Goal: Information Seeking & Learning: Learn about a topic

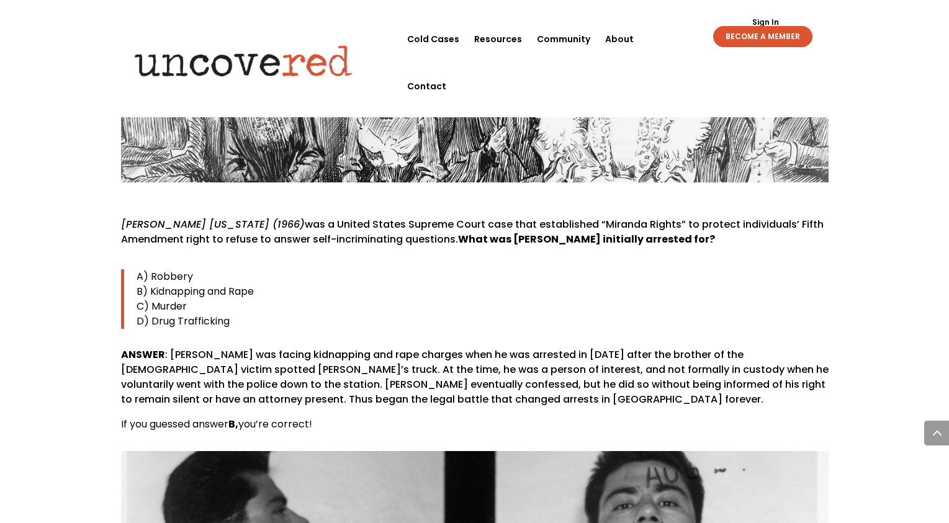
scroll to position [3910, 0]
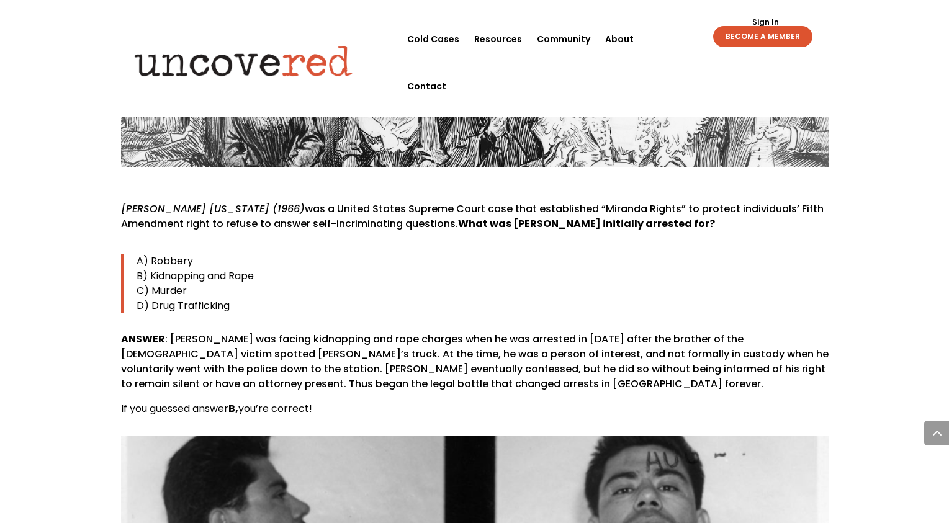
click at [573, 202] on div "[PERSON_NAME] [US_STATE] (1966) was a United States Supreme Court case that est…" at bounding box center [475, 309] width 708 height 215
click at [612, 217] on span "What was [PERSON_NAME] initially arrested for?" at bounding box center [586, 224] width 257 height 14
drag, startPoint x: 613, startPoint y: 163, endPoint x: 574, endPoint y: 163, distance: 38.5
click at [574, 217] on span "What was [PERSON_NAME] initially arrested for?" at bounding box center [586, 224] width 257 height 14
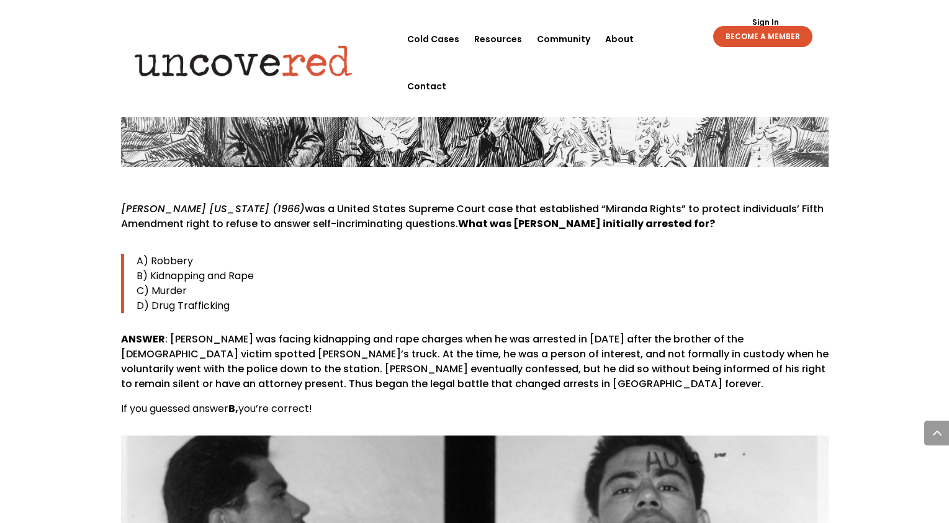
click at [546, 269] on p "B) Kidnapping and Rape" at bounding box center [483, 276] width 692 height 15
click at [551, 332] on p "ANSWER : [PERSON_NAME] was facing kidnapping and rape charges when he was arres…" at bounding box center [475, 367] width 708 height 70
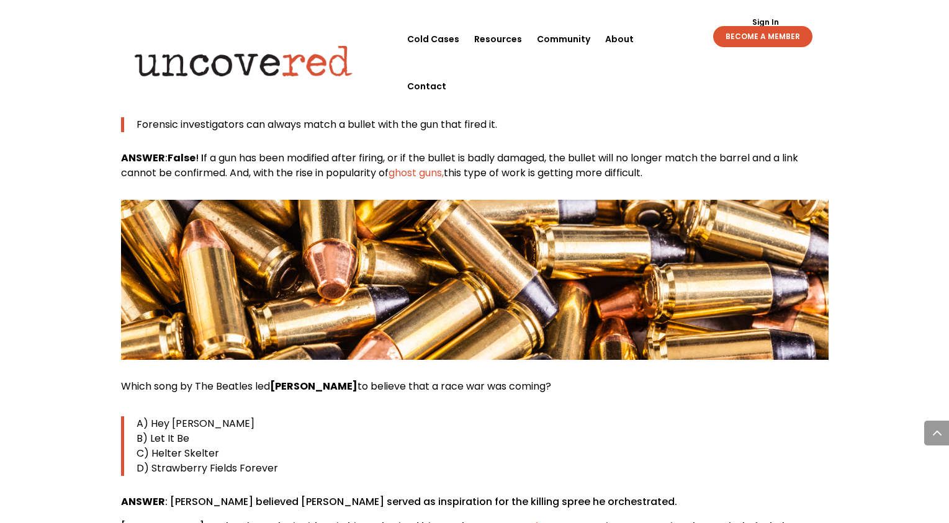
scroll to position [5276, 0]
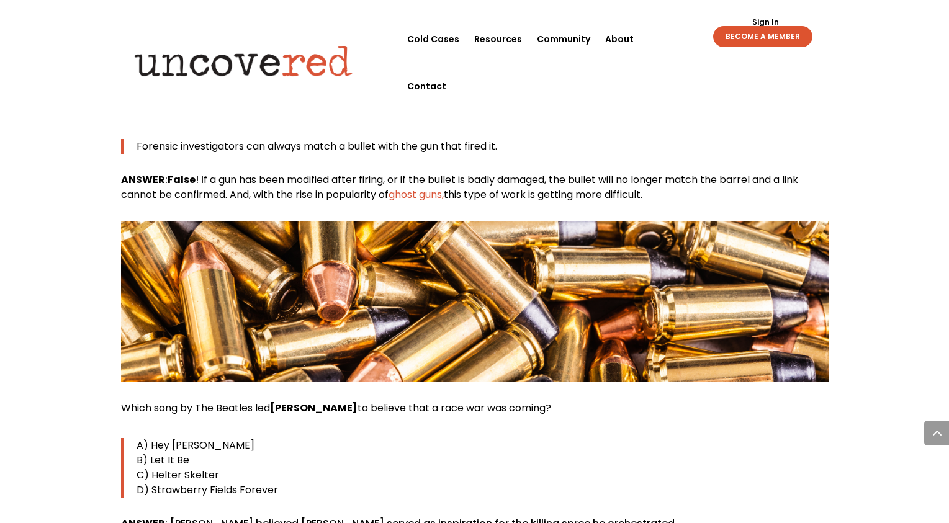
click at [802, 468] on p "C) Helter Skelter" at bounding box center [483, 475] width 692 height 15
click at [815, 468] on p "C) Helter Skelter" at bounding box center [483, 475] width 692 height 15
click at [192, 173] on strong "False" at bounding box center [182, 180] width 28 height 14
click at [207, 173] on span "f a gun has been modified after firing, or if the bullet is badly damaged, the …" at bounding box center [459, 187] width 677 height 29
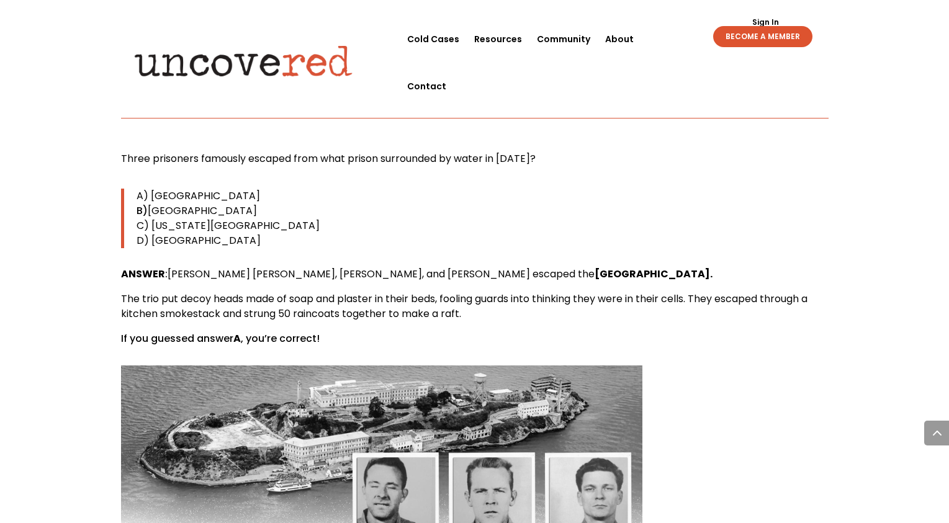
scroll to position [8752, 0]
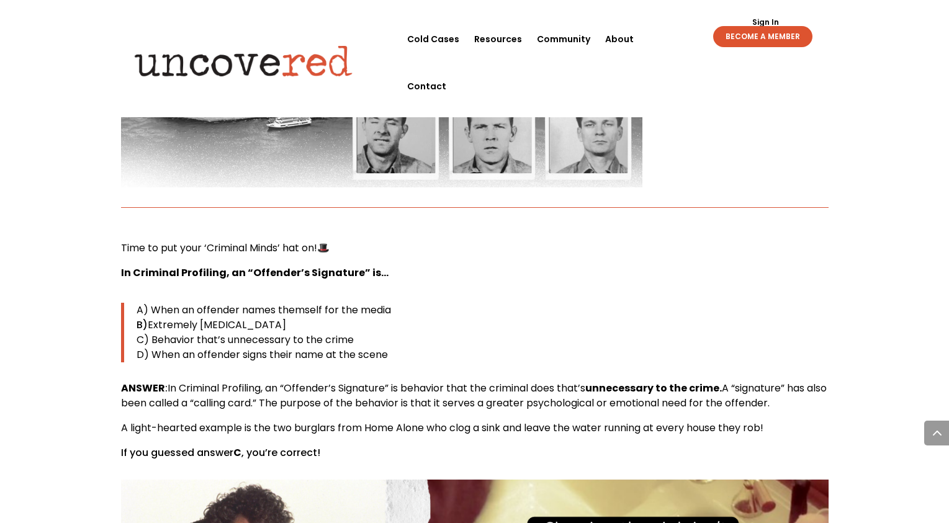
scroll to position [9124, 0]
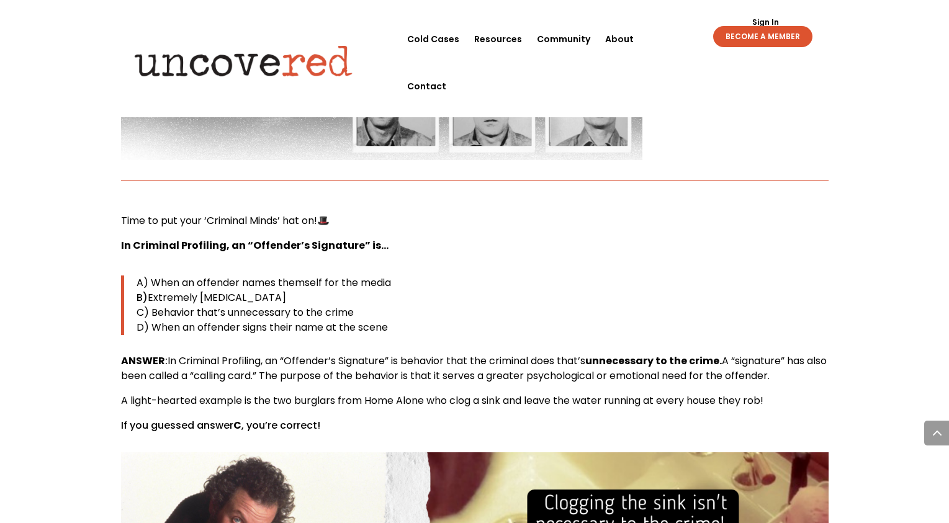
click at [546, 276] on p "A) When an offender names themself for the media" at bounding box center [483, 283] width 692 height 15
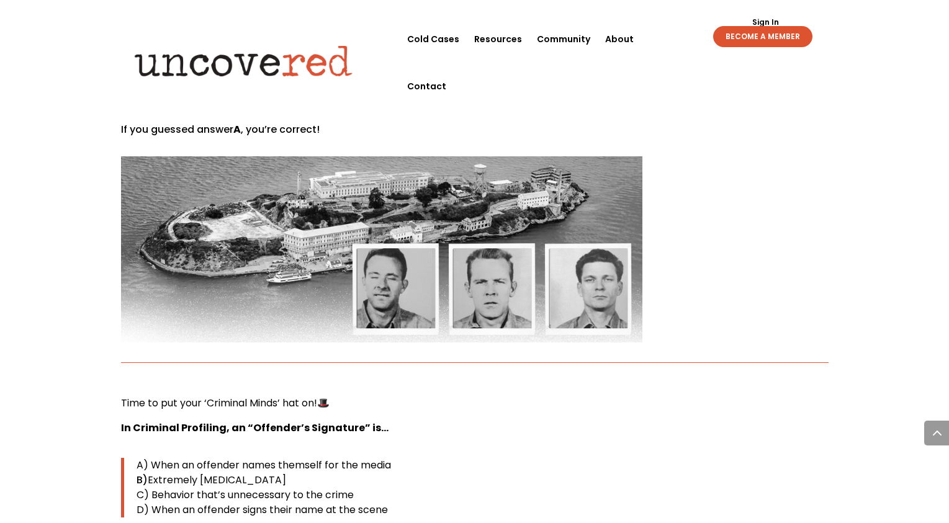
scroll to position [8938, 0]
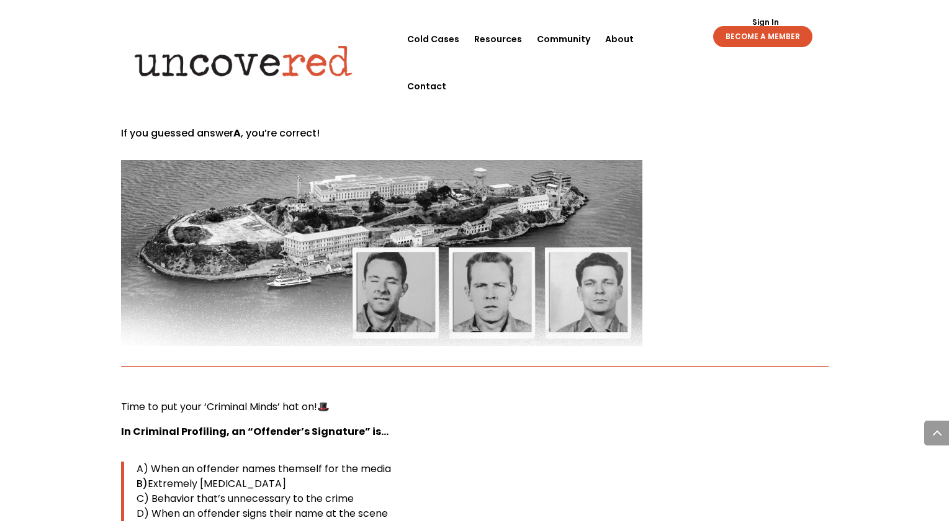
click at [666, 425] on p "In Criminal Profiling, an “Offender’s Signature” is…" at bounding box center [475, 437] width 708 height 25
click at [668, 425] on p "In Criminal Profiling, an “Offender’s Signature” is…" at bounding box center [475, 437] width 708 height 25
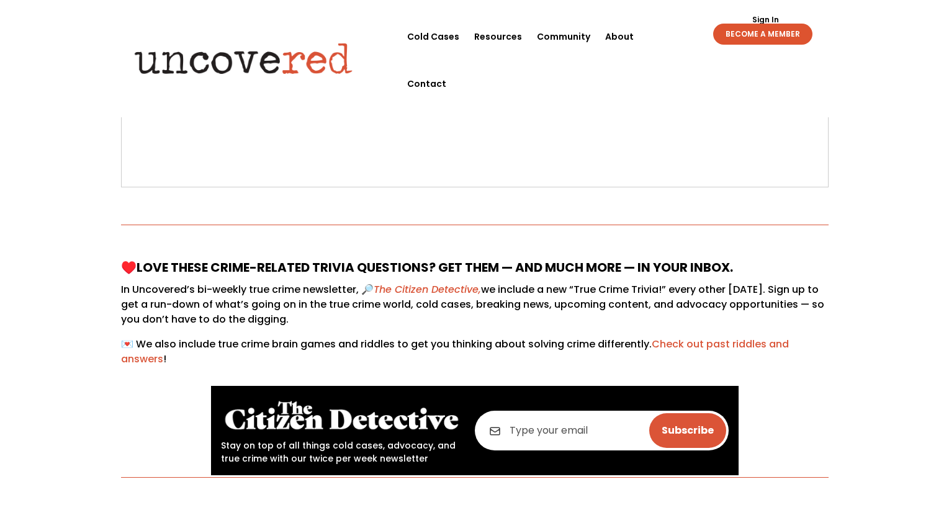
scroll to position [0, 0]
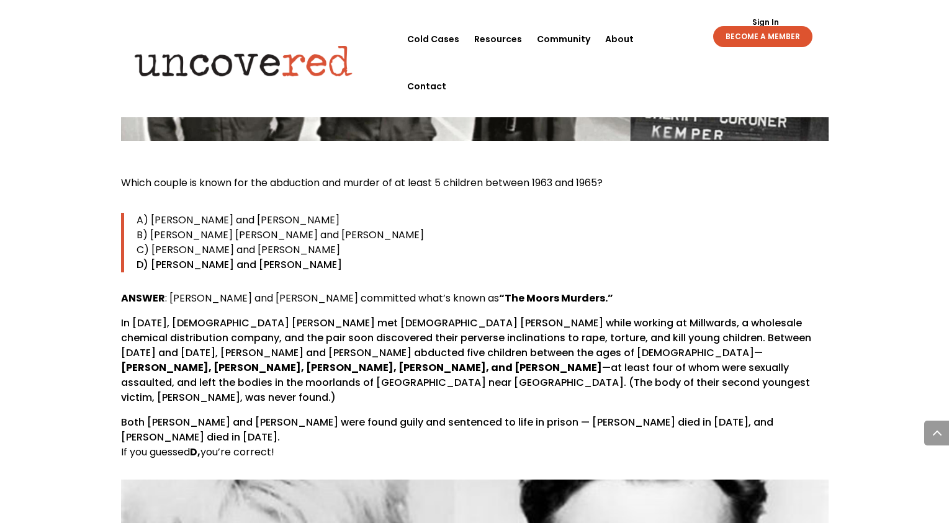
scroll to position [1924, 0]
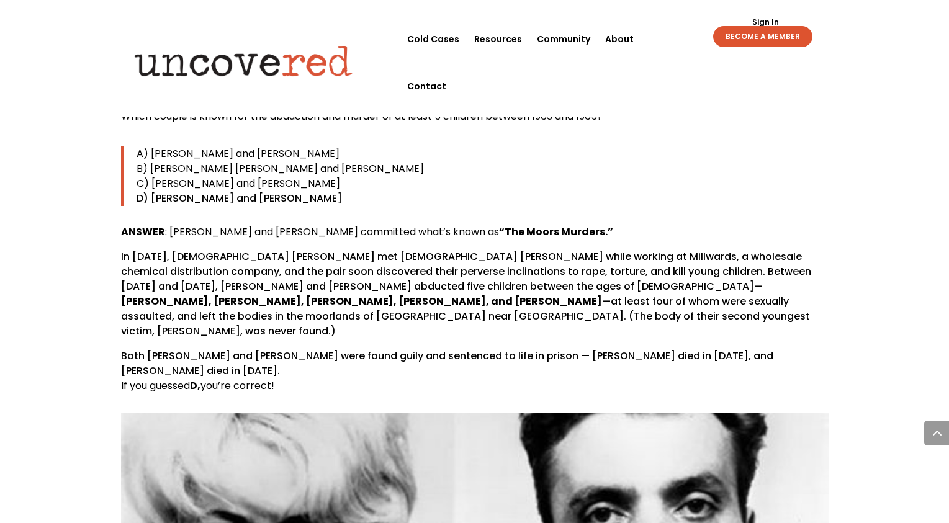
click at [229, 250] on p "In [DATE], [DEMOGRAPHIC_DATA] [PERSON_NAME] met [DEMOGRAPHIC_DATA] [PERSON_NAME…" at bounding box center [475, 299] width 708 height 99
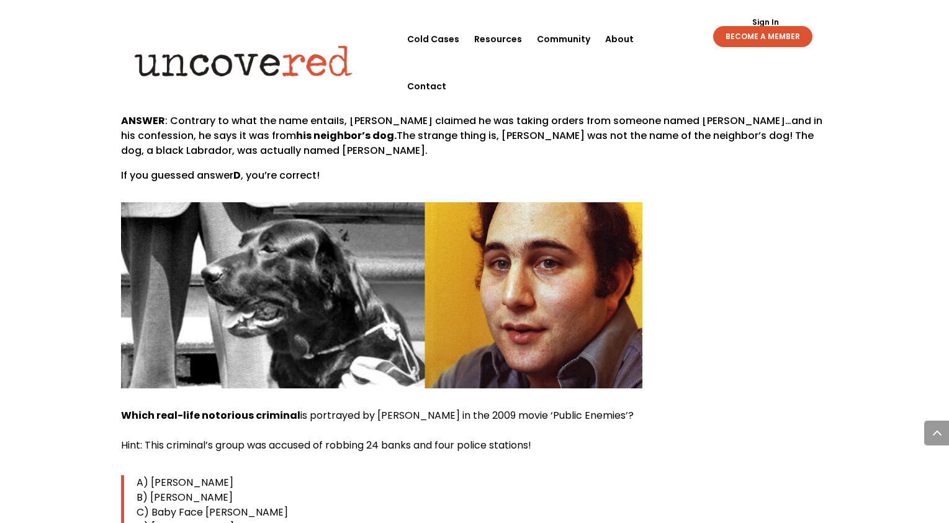
scroll to position [6455, 0]
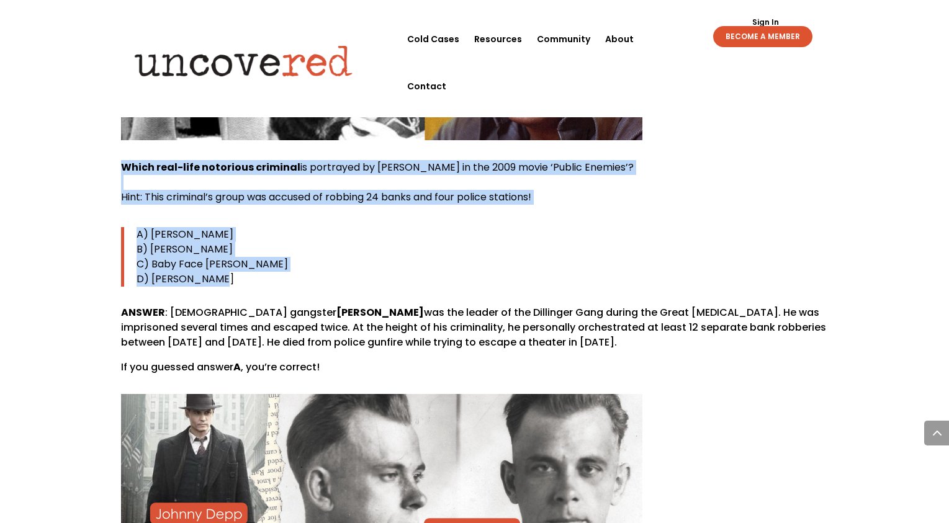
drag, startPoint x: 238, startPoint y: 222, endPoint x: 123, endPoint y: 98, distance: 169.1
click at [123, 98] on div "[PERSON_NAME] [US_STATE] (1966) was a United States Supreme Court case that est…" at bounding box center [475, 521] width 708 height 5729
copy div "Which real-life notorious criminal is portrayed by [PERSON_NAME] in the 2009 mo…"
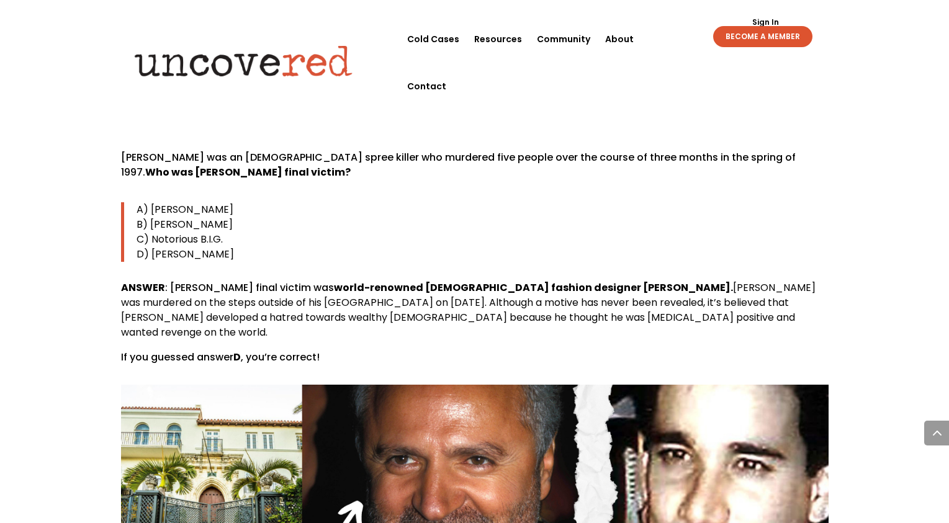
scroll to position [7386, 0]
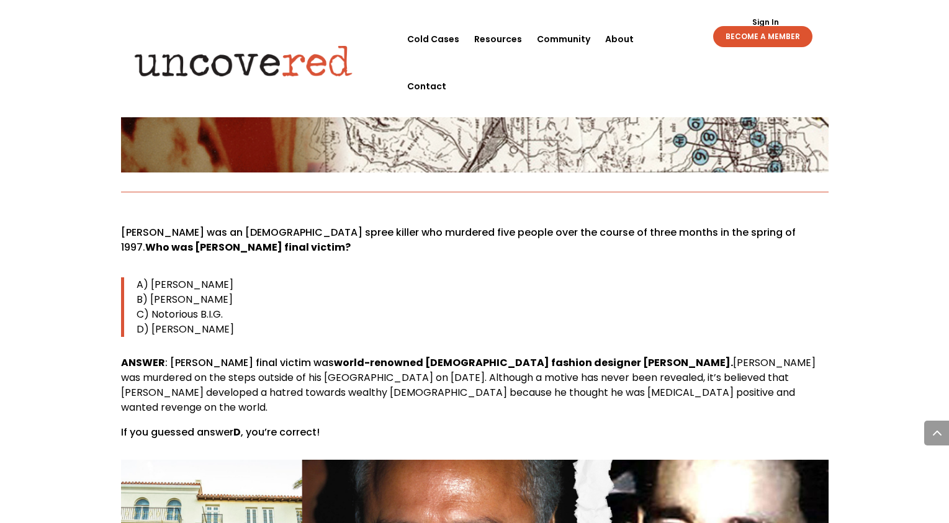
click at [484, 277] on p "A) [PERSON_NAME]" at bounding box center [483, 284] width 692 height 15
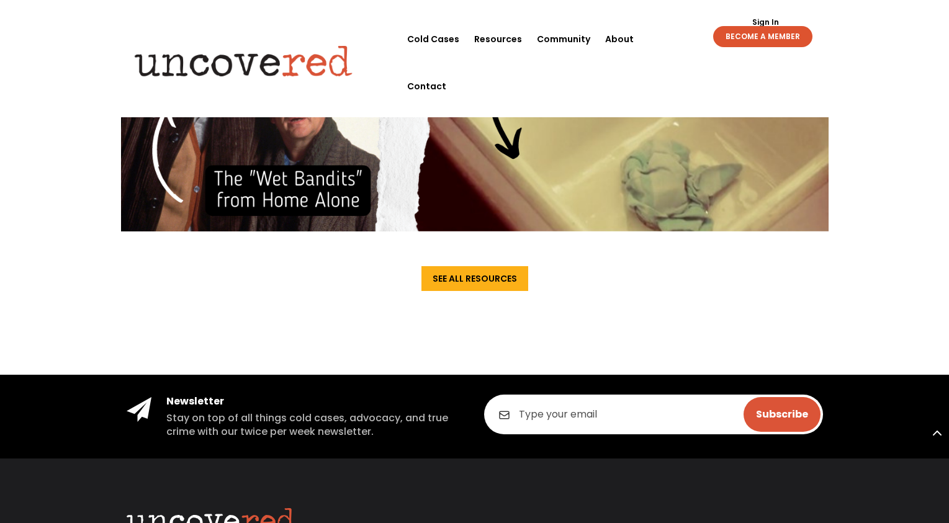
scroll to position [9752, 0]
